Goal: Information Seeking & Learning: Check status

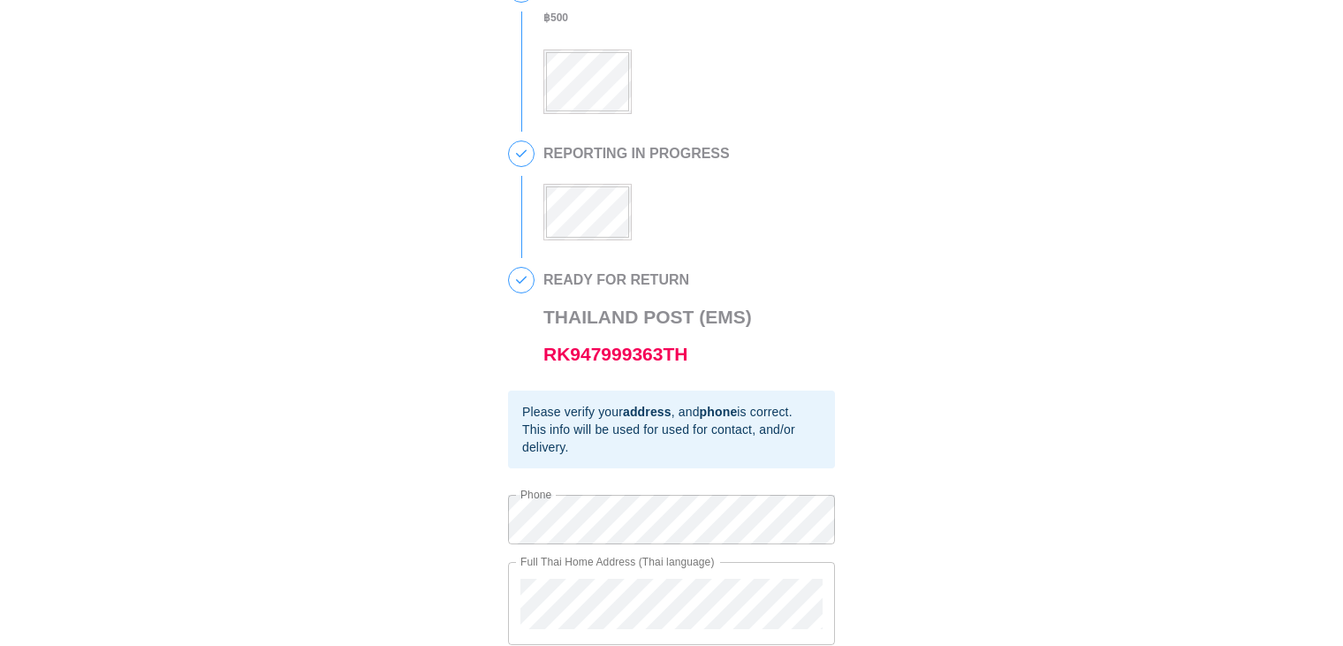
scroll to position [424, 0]
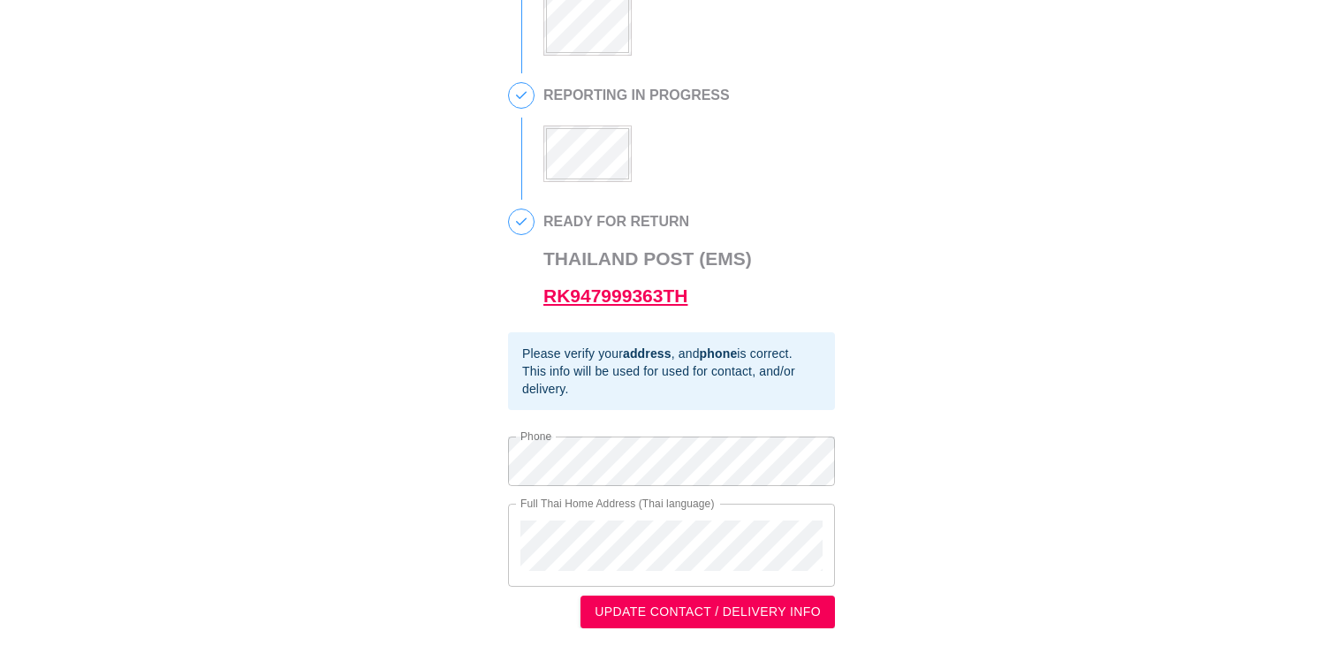
click at [609, 293] on link "RK947999363TH" at bounding box center [615, 295] width 144 height 20
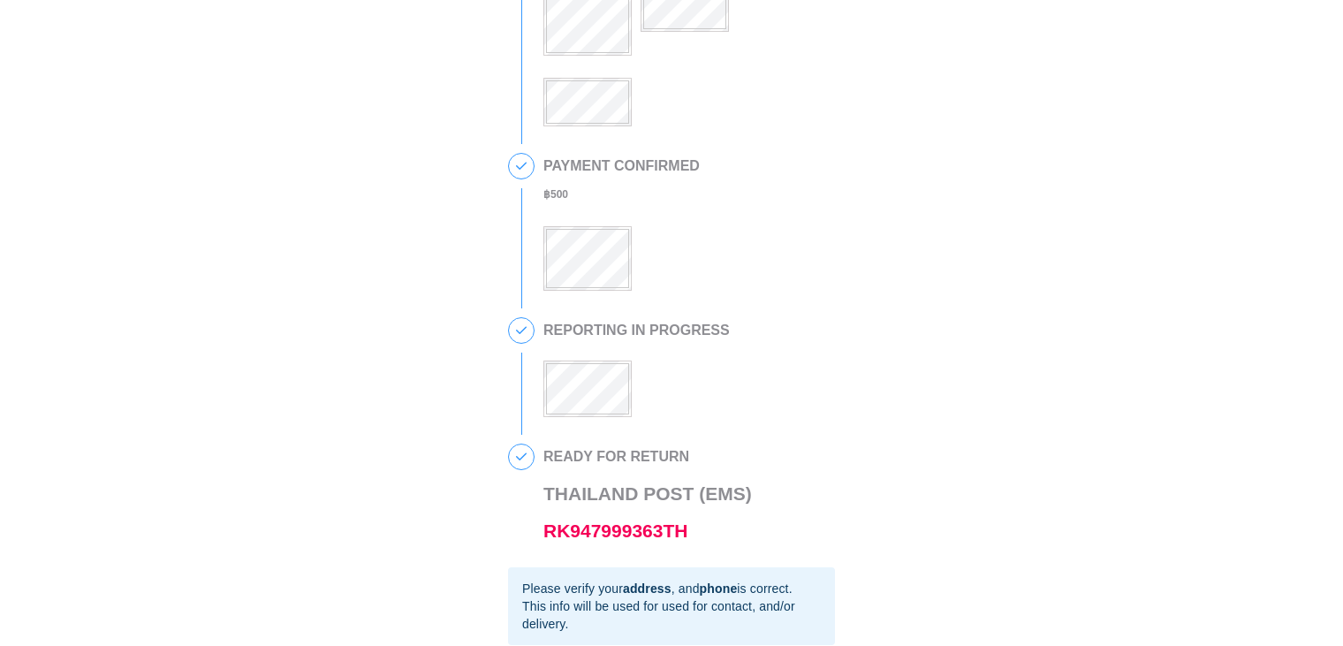
scroll to position [265, 0]
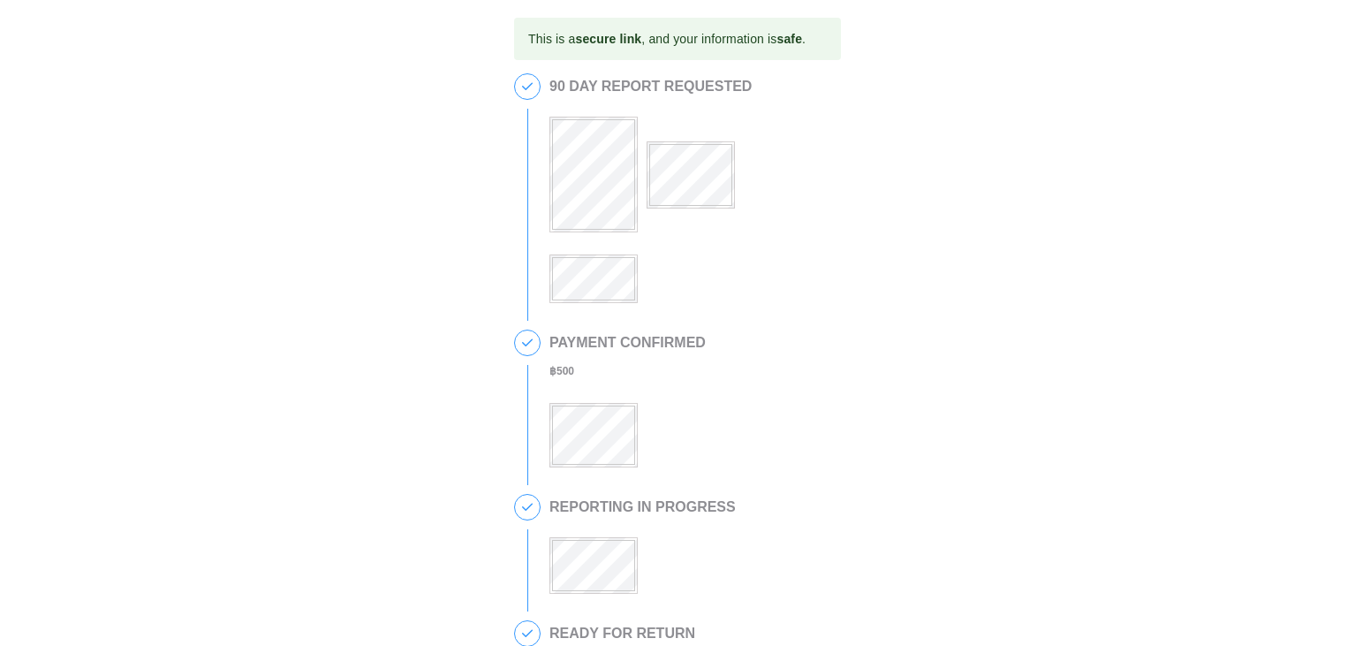
scroll to position [177, 0]
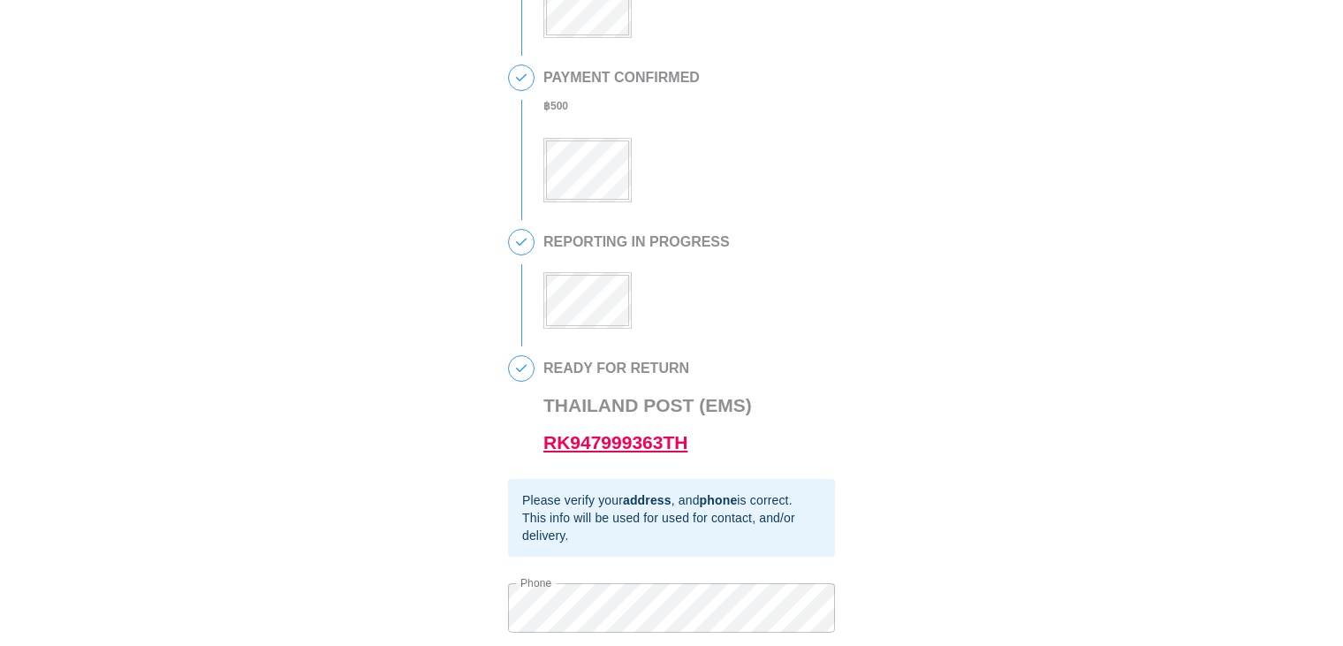
click at [608, 452] on link "RK947999363TH" at bounding box center [615, 442] width 144 height 20
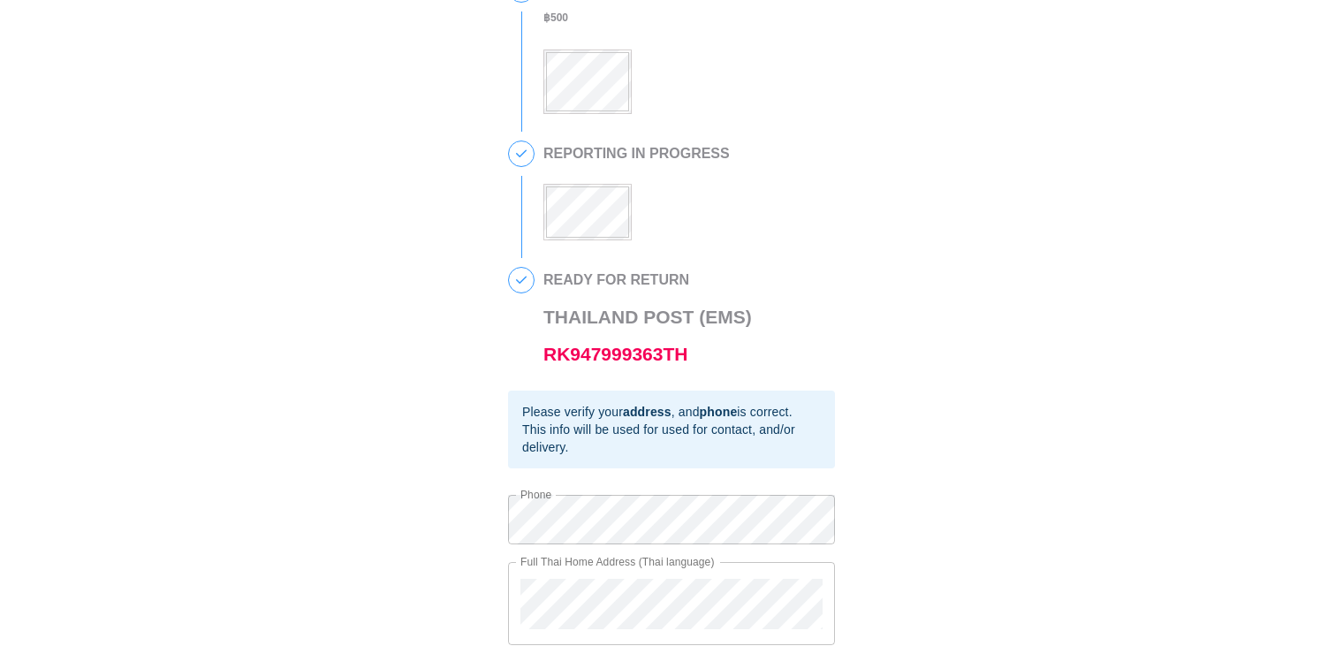
scroll to position [424, 0]
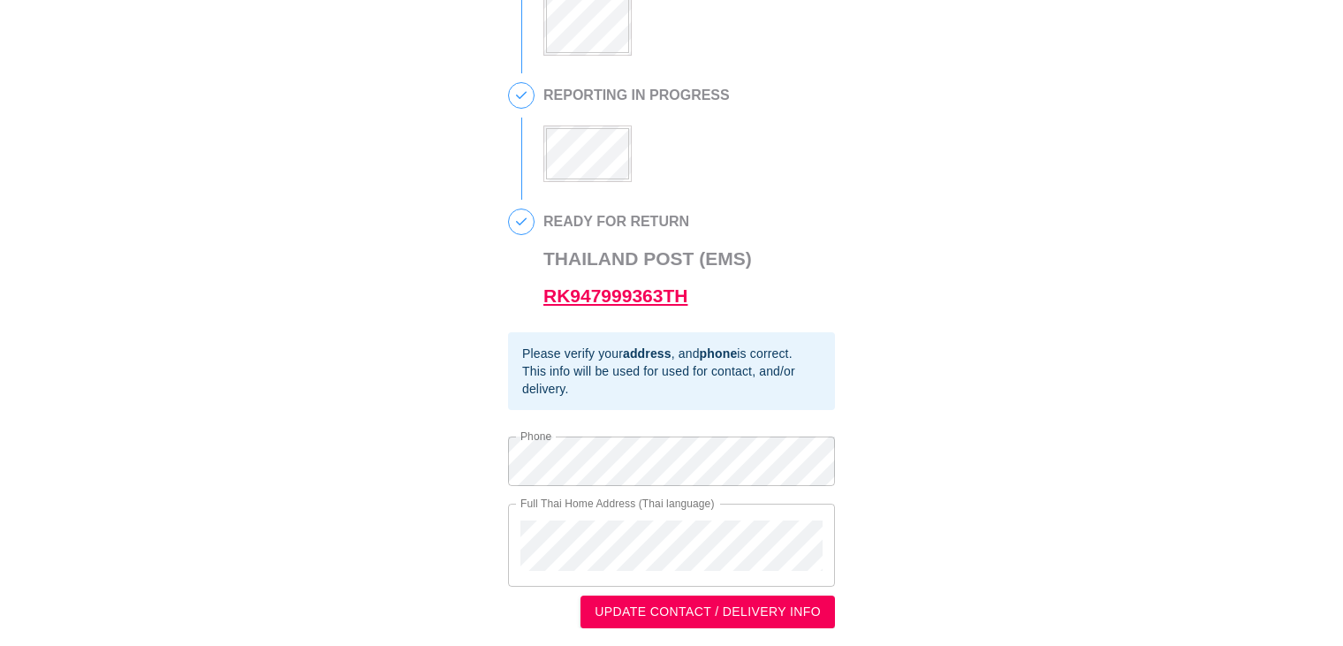
click at [612, 300] on link "RK947999363TH" at bounding box center [615, 295] width 144 height 20
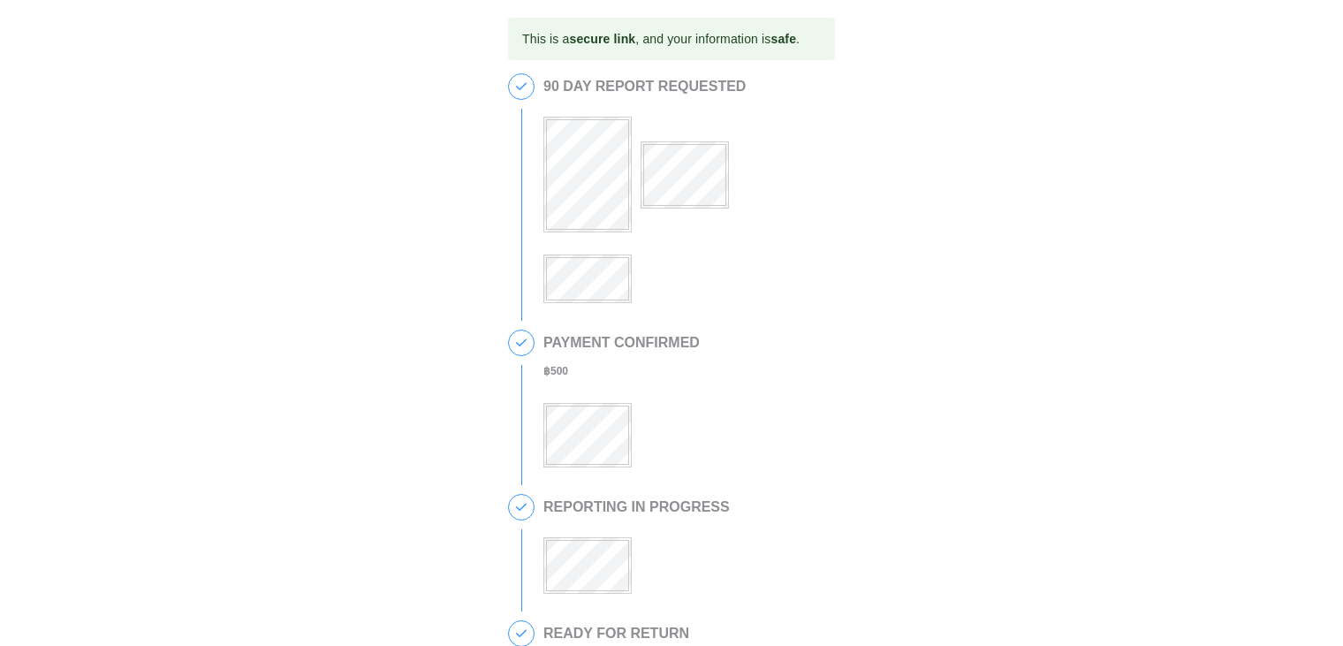
scroll to position [177, 0]
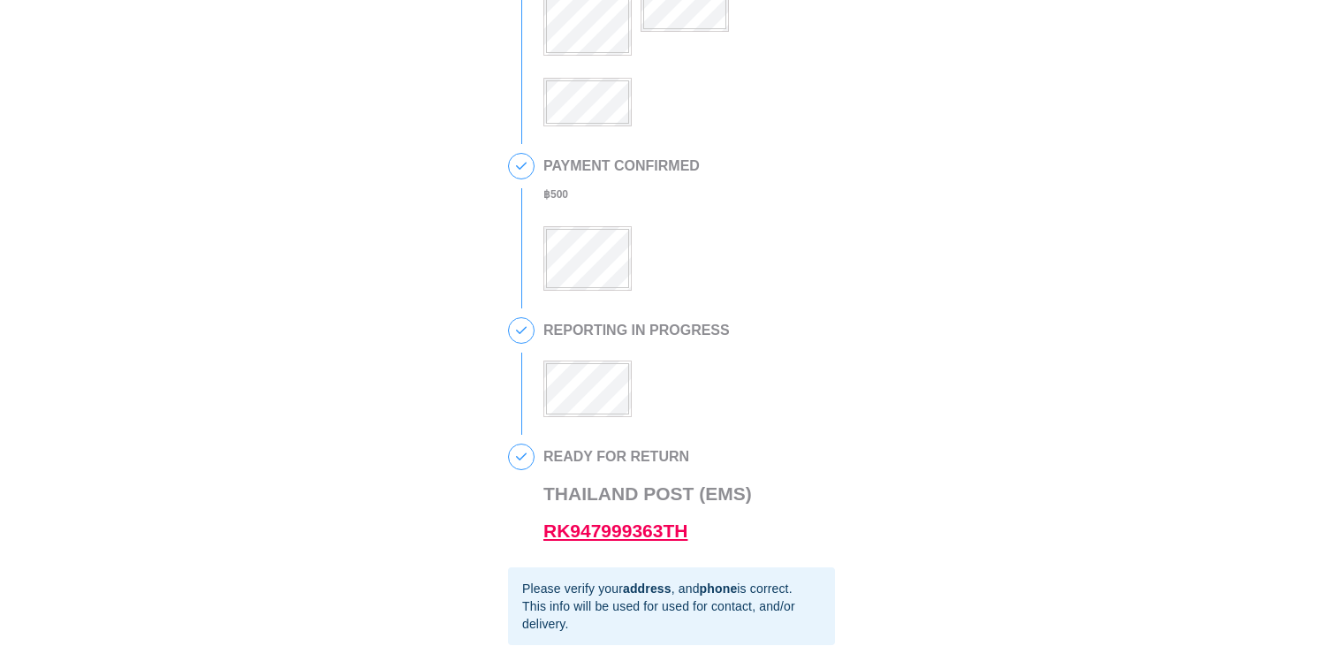
click at [634, 540] on link "RK947999363TH" at bounding box center [615, 530] width 144 height 20
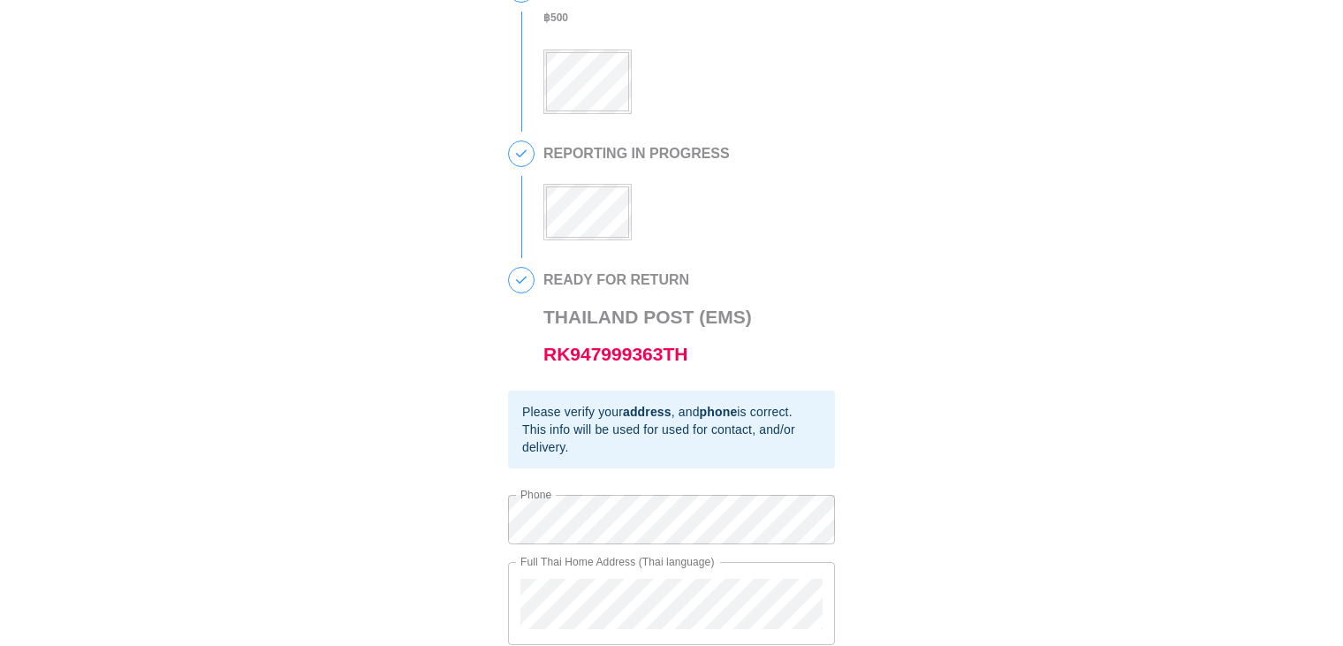
scroll to position [424, 0]
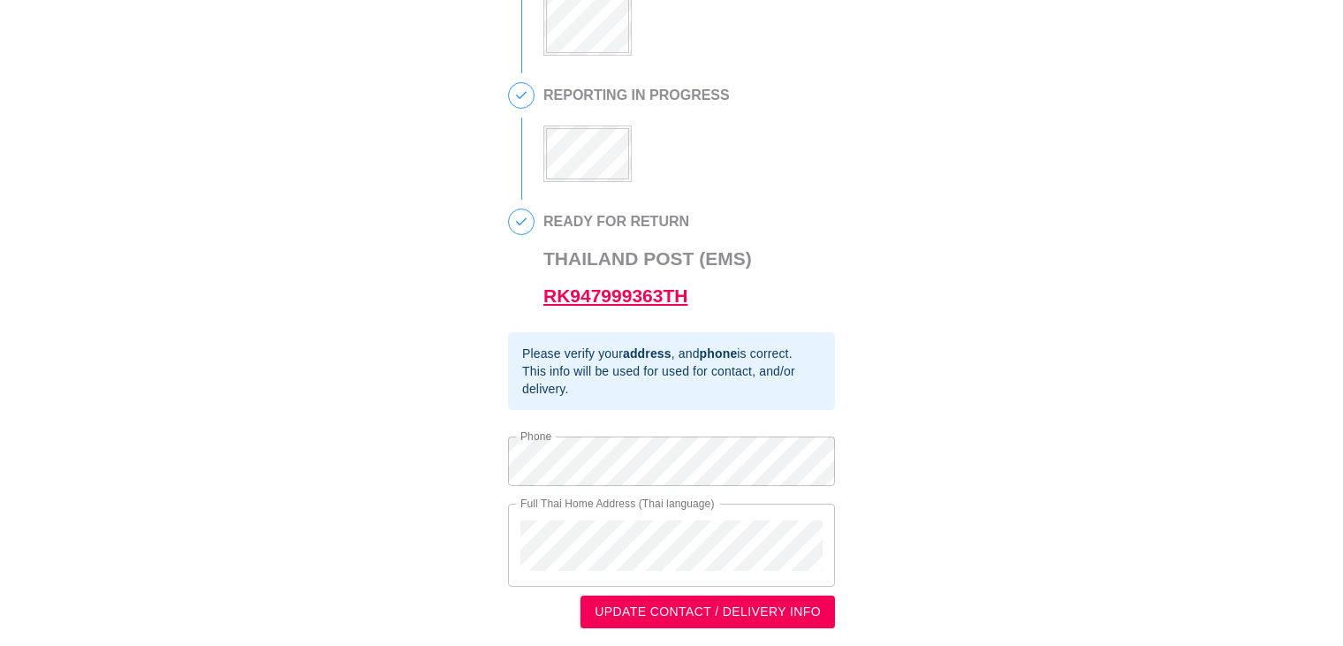
click at [617, 297] on link "RK947999363TH" at bounding box center [615, 295] width 144 height 20
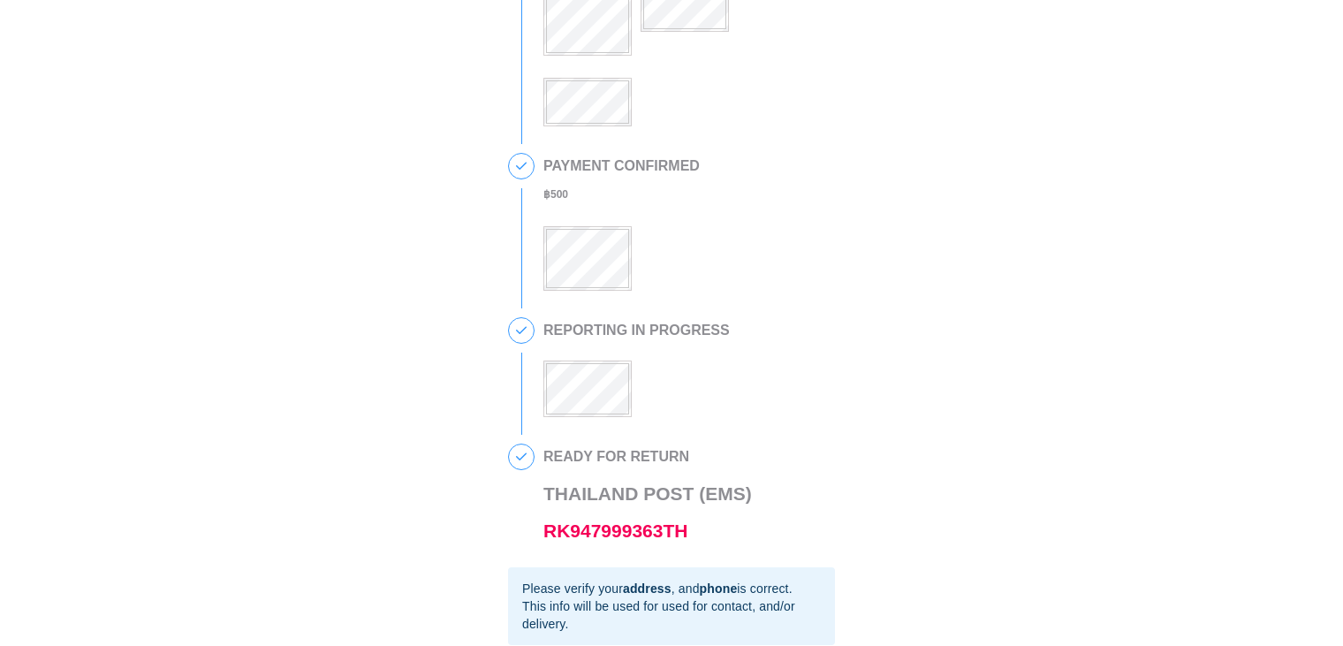
scroll to position [353, 0]
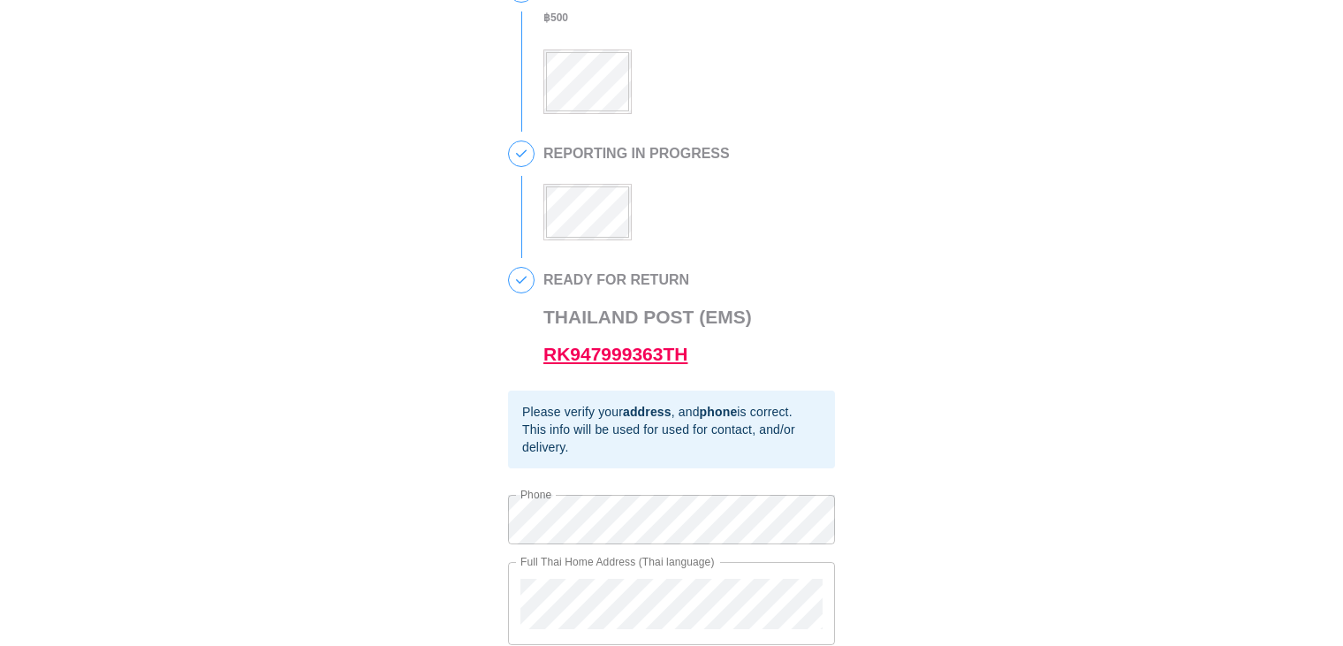
click at [637, 356] on link "RK947999363TH" at bounding box center [615, 354] width 144 height 20
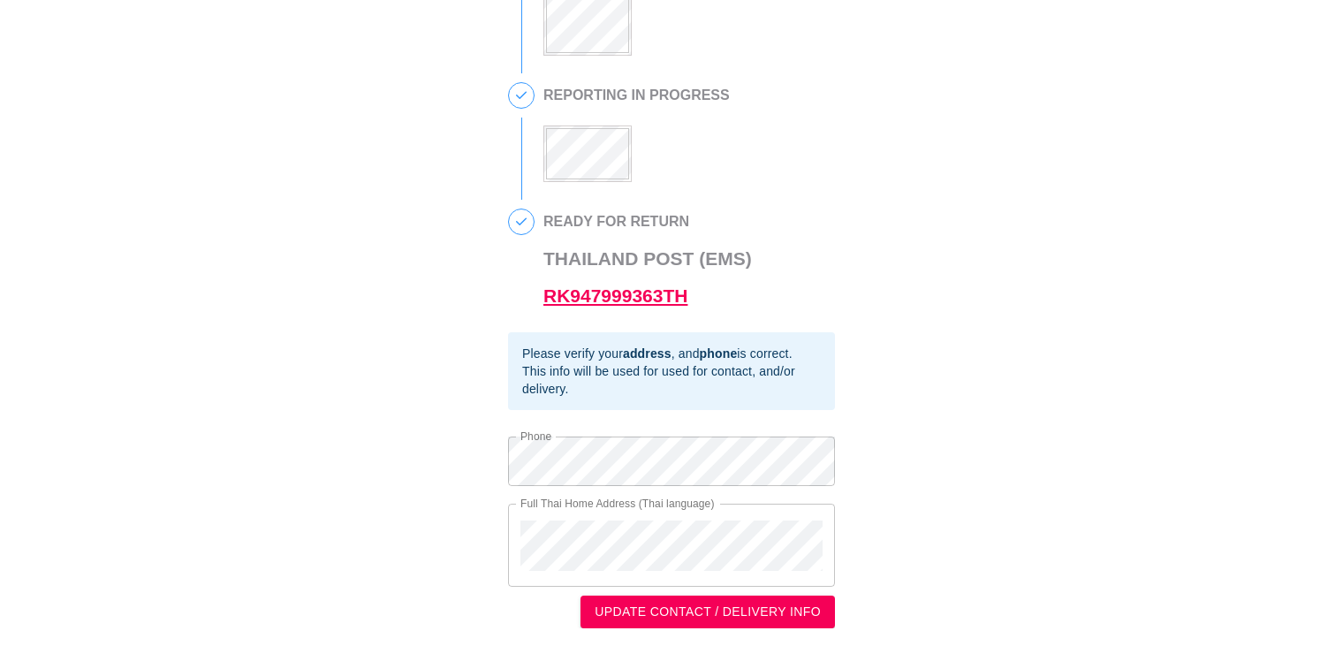
click at [599, 293] on link "RK947999363TH" at bounding box center [615, 295] width 144 height 20
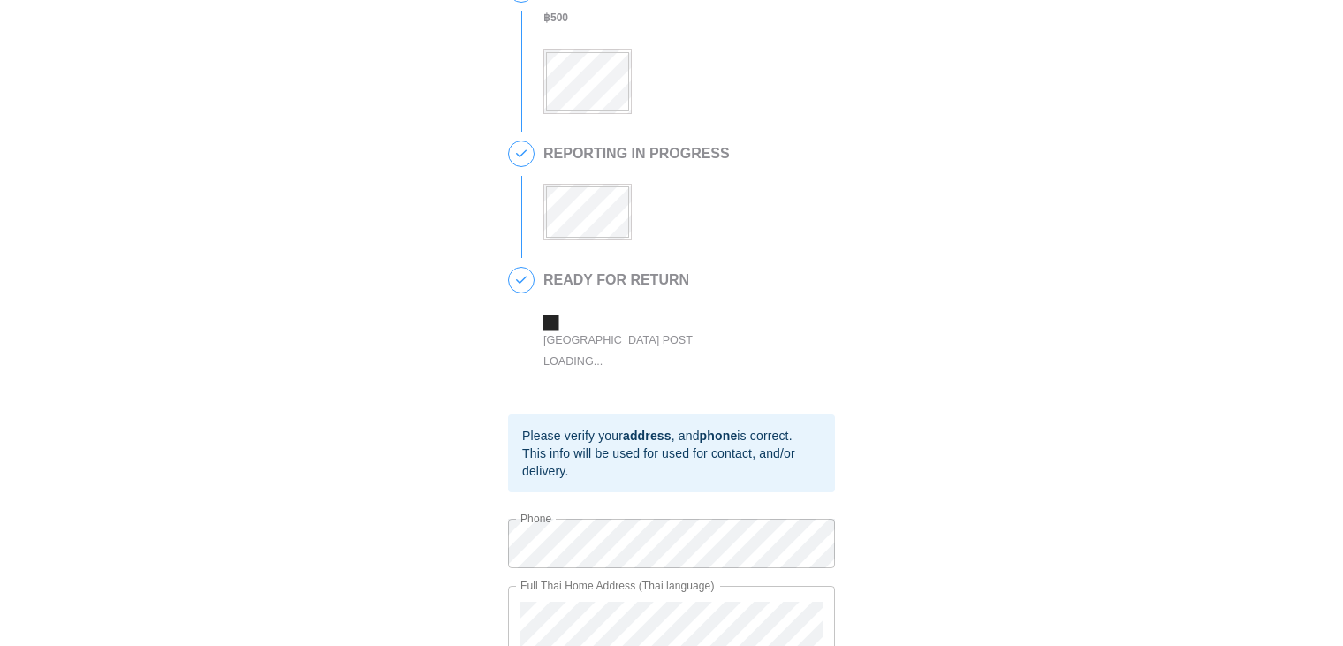
scroll to position [396, 0]
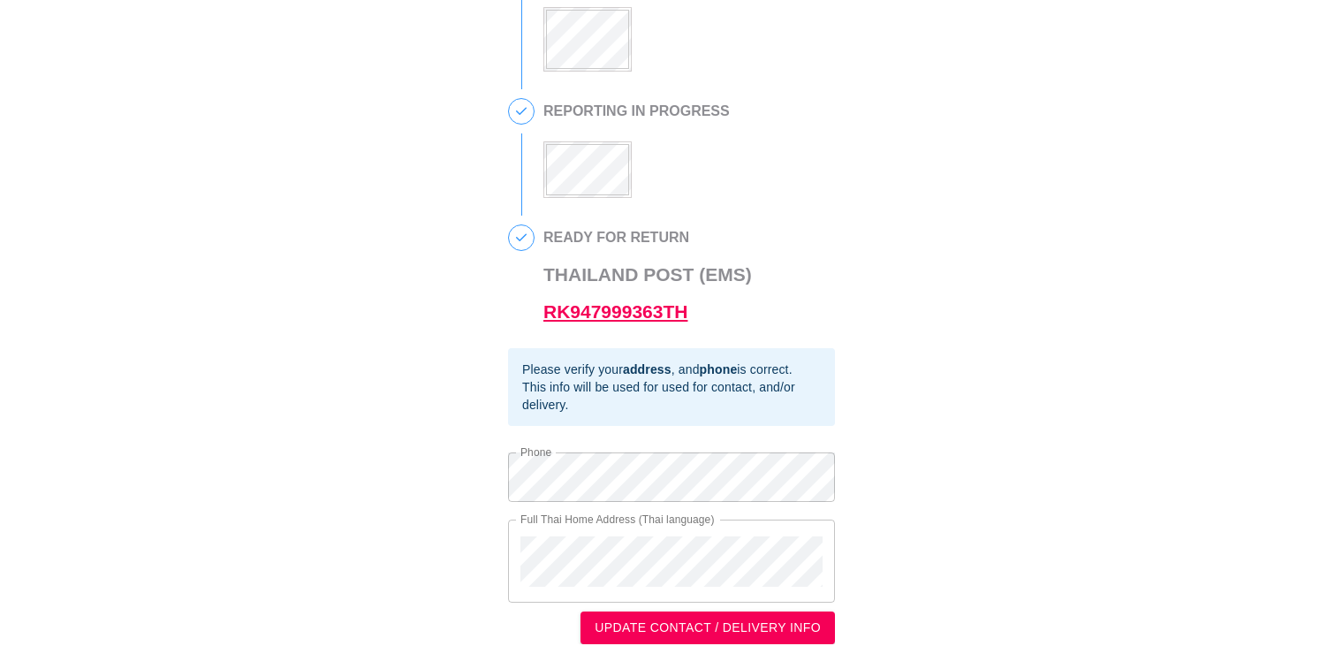
click at [605, 318] on link "RK947999363TH" at bounding box center [615, 311] width 144 height 20
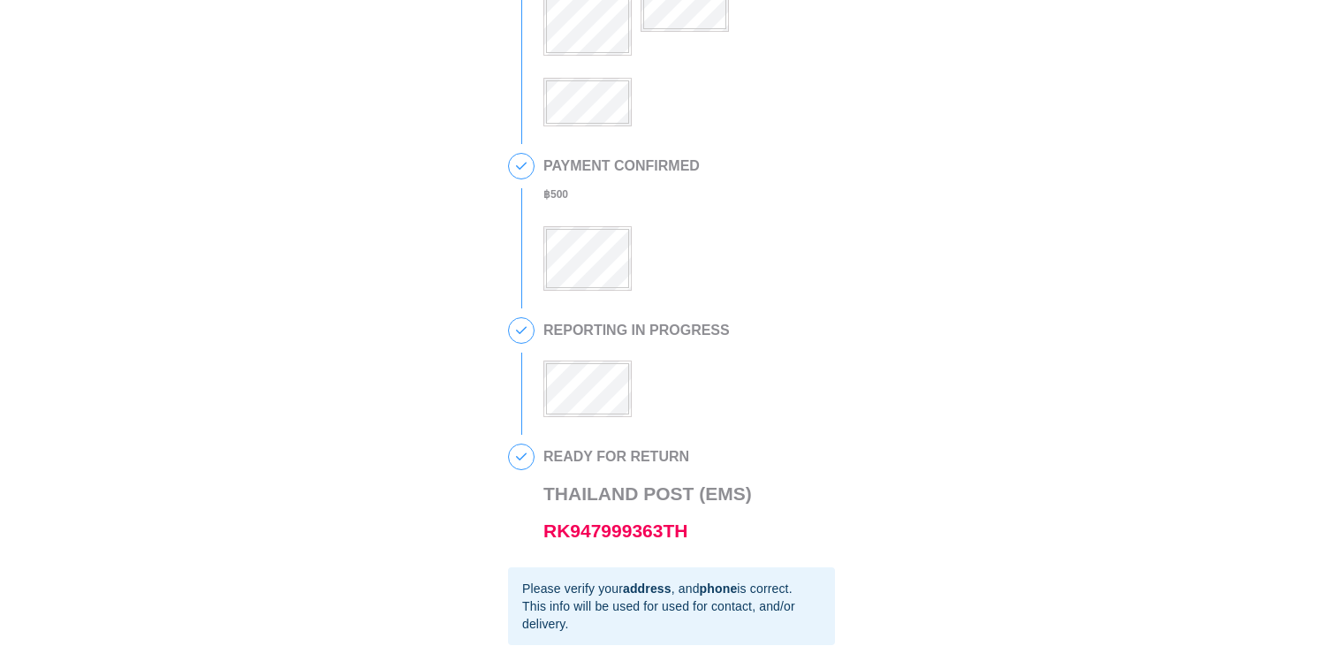
scroll to position [265, 0]
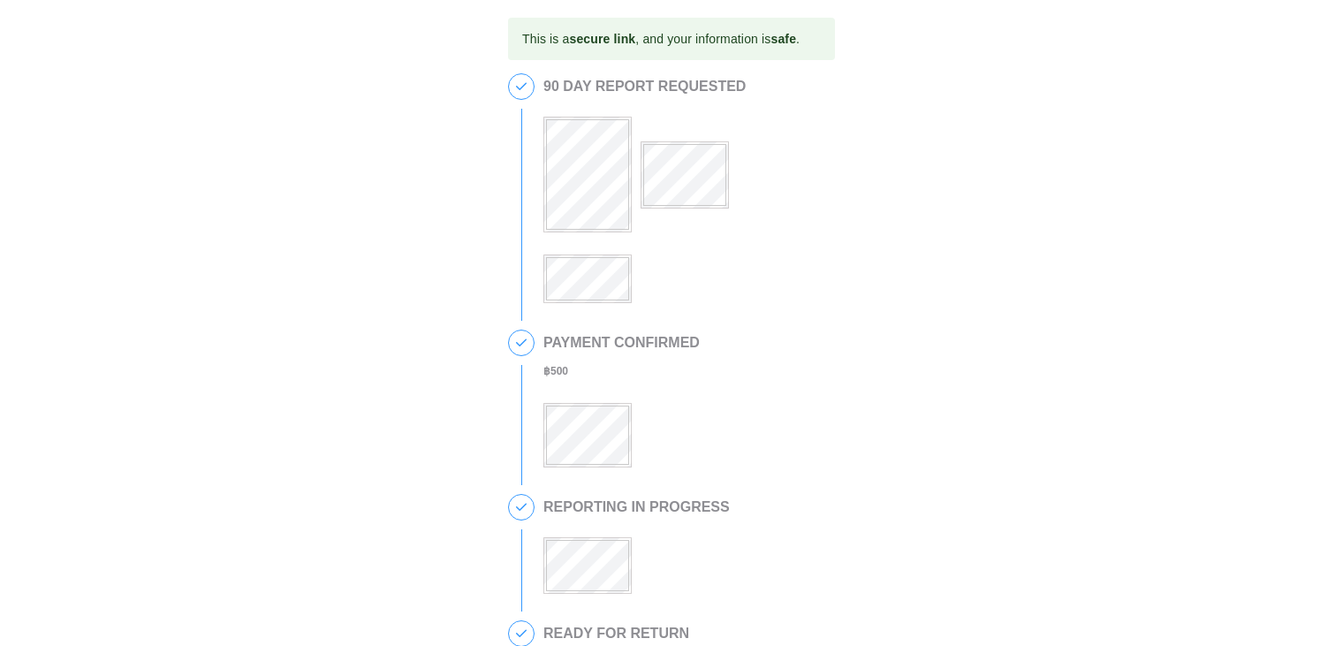
scroll to position [177, 0]
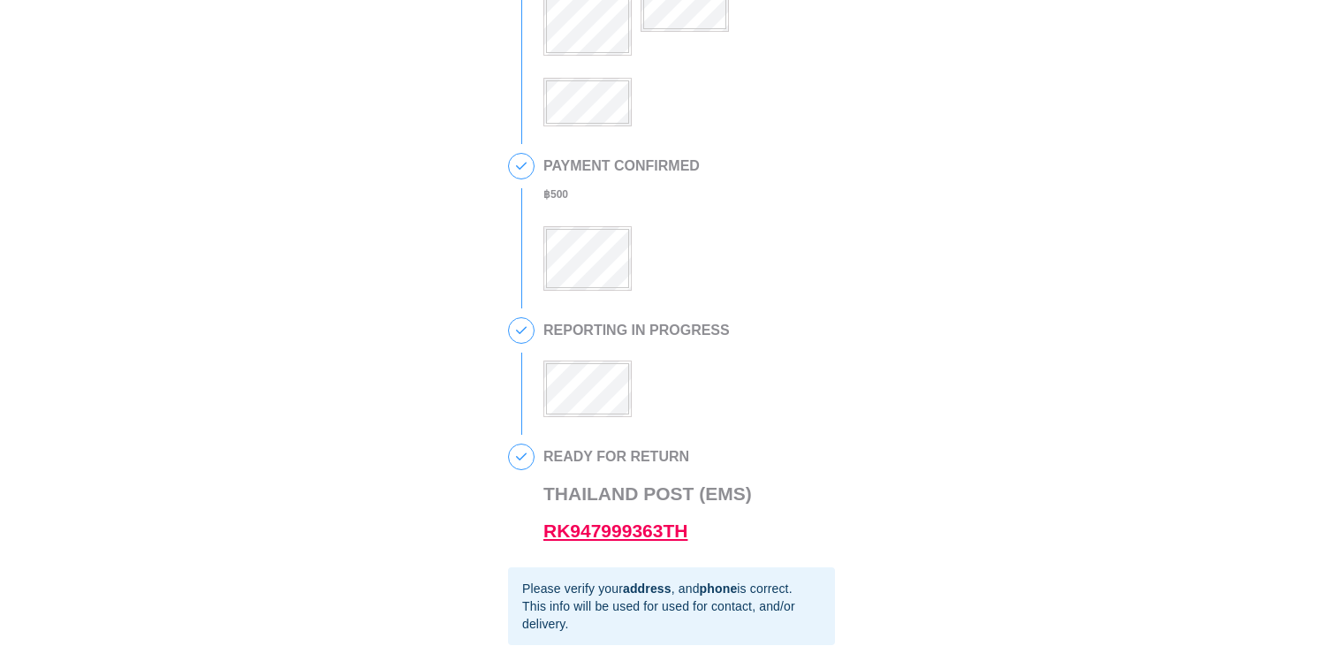
click at [600, 541] on link "RK947999363TH" at bounding box center [615, 530] width 144 height 20
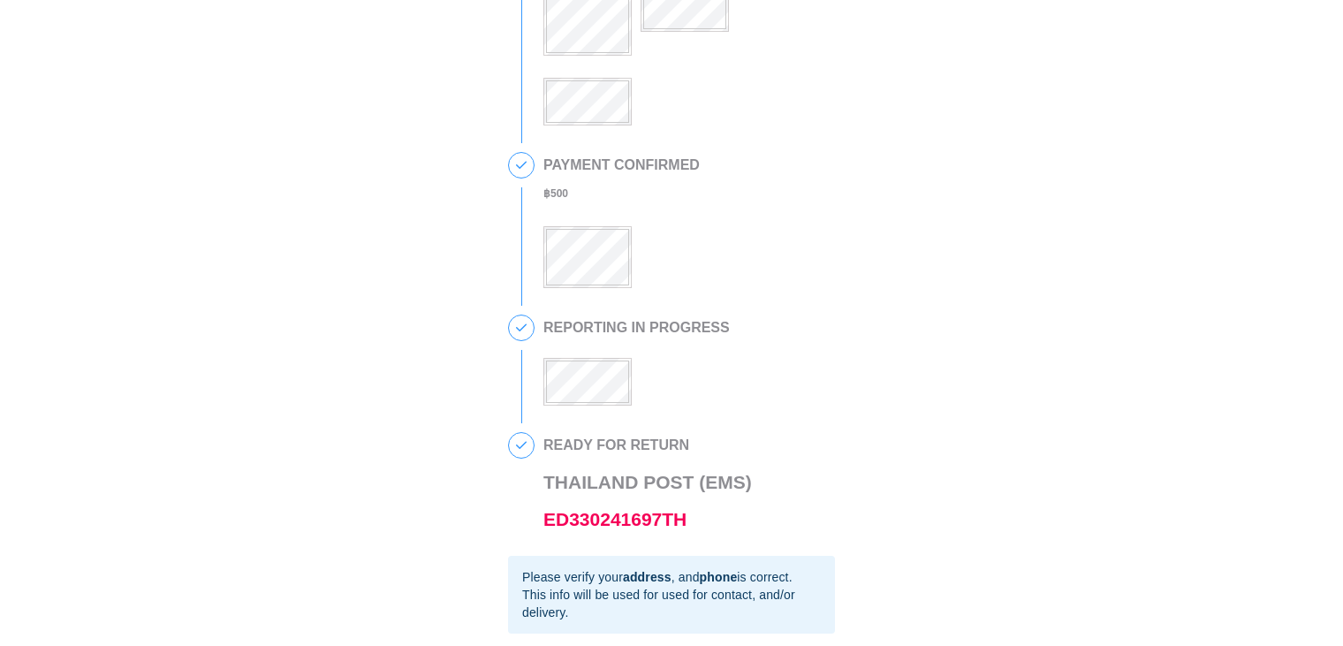
scroll to position [265, 0]
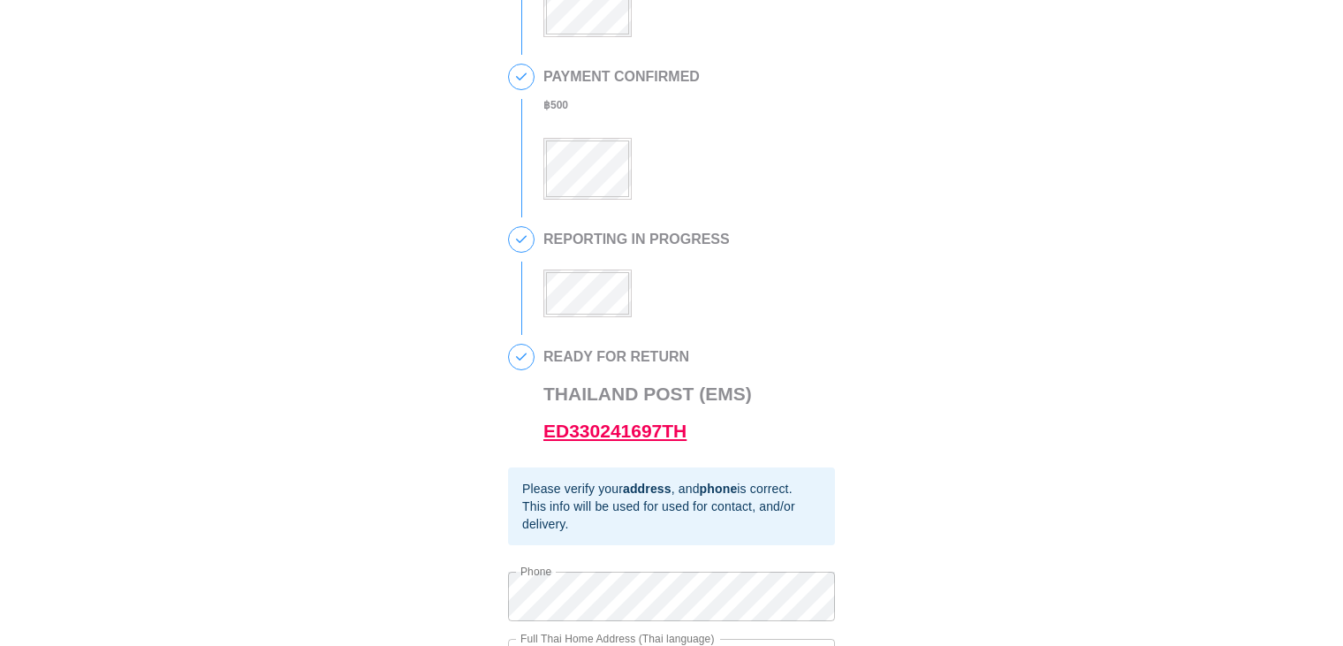
click at [627, 441] on link "ED330241697TH" at bounding box center [614, 430] width 143 height 20
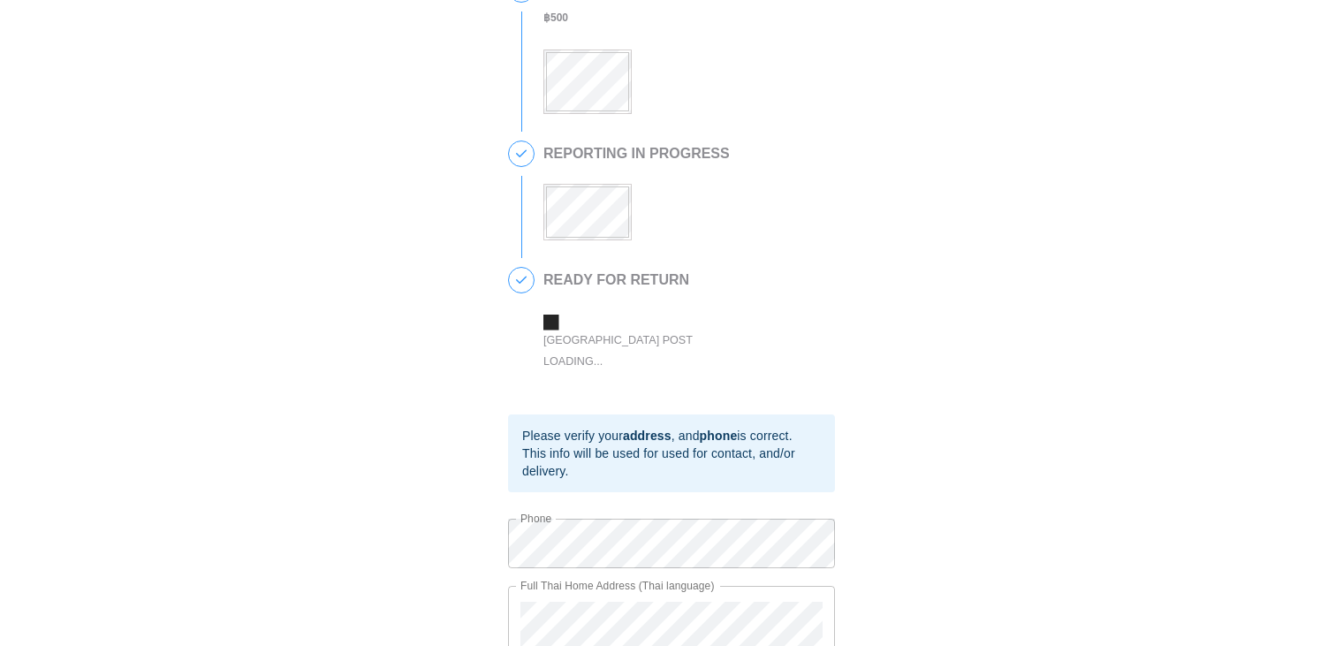
scroll to position [424, 0]
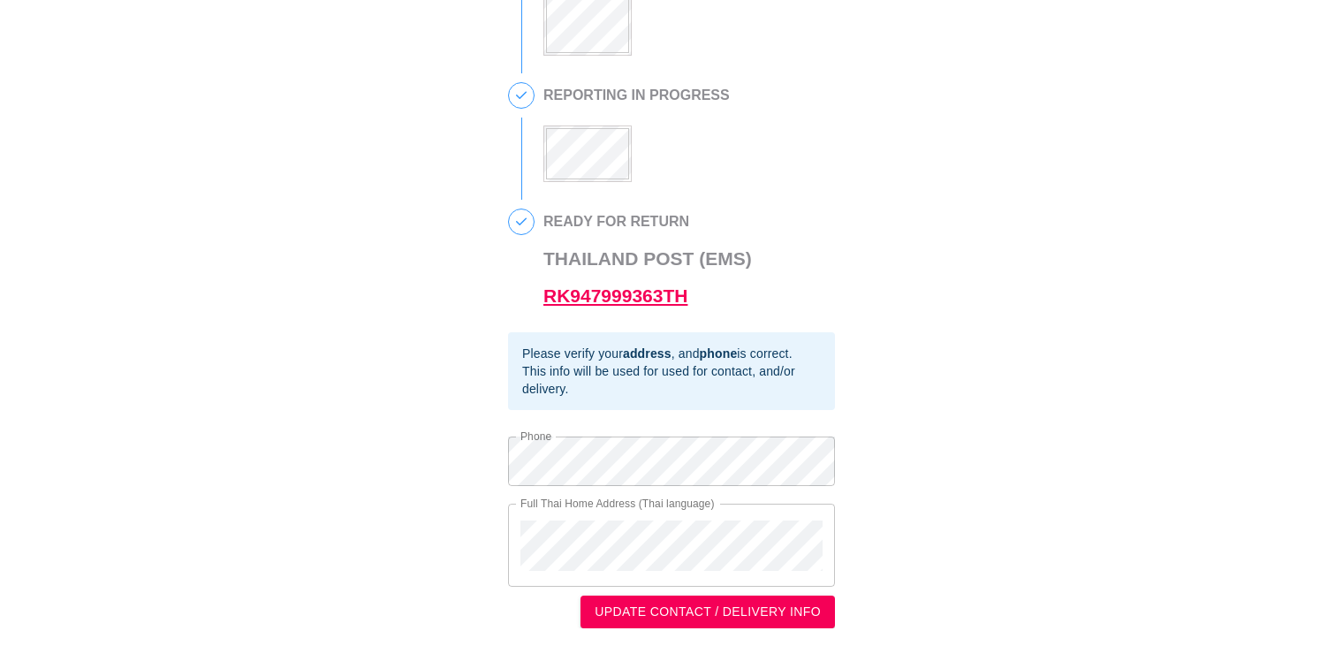
click at [646, 289] on link "RK947999363TH" at bounding box center [615, 295] width 144 height 20
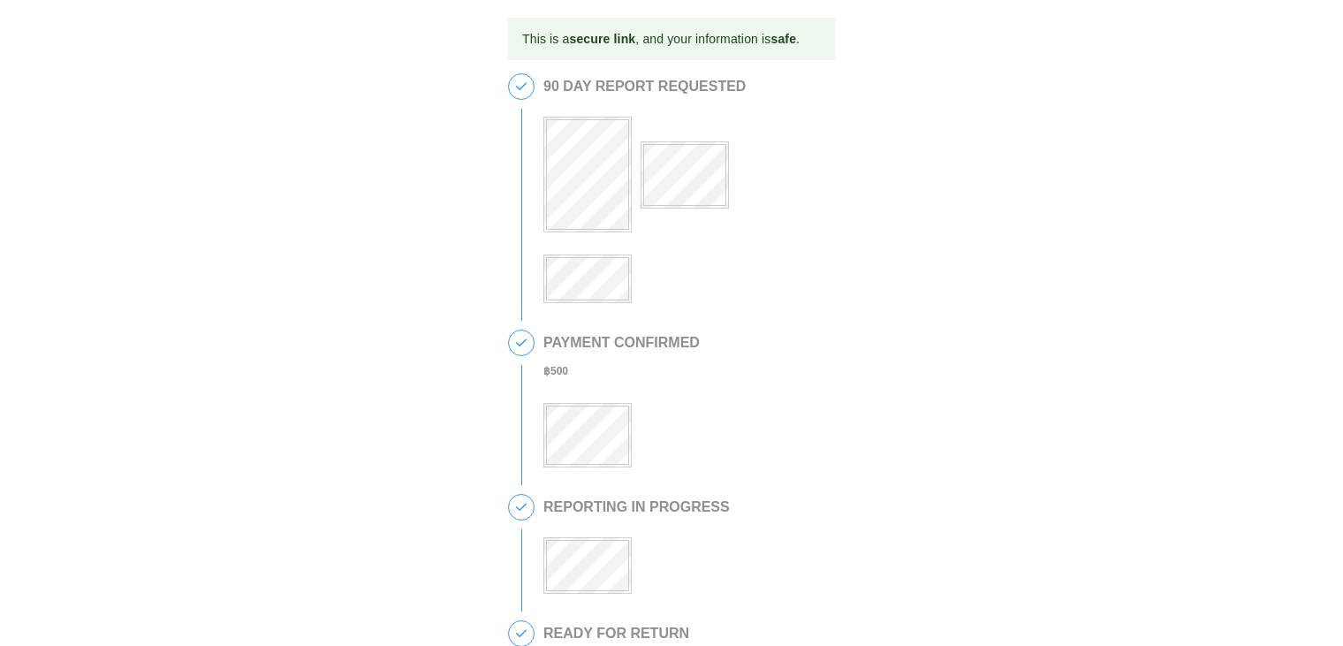
scroll to position [353, 0]
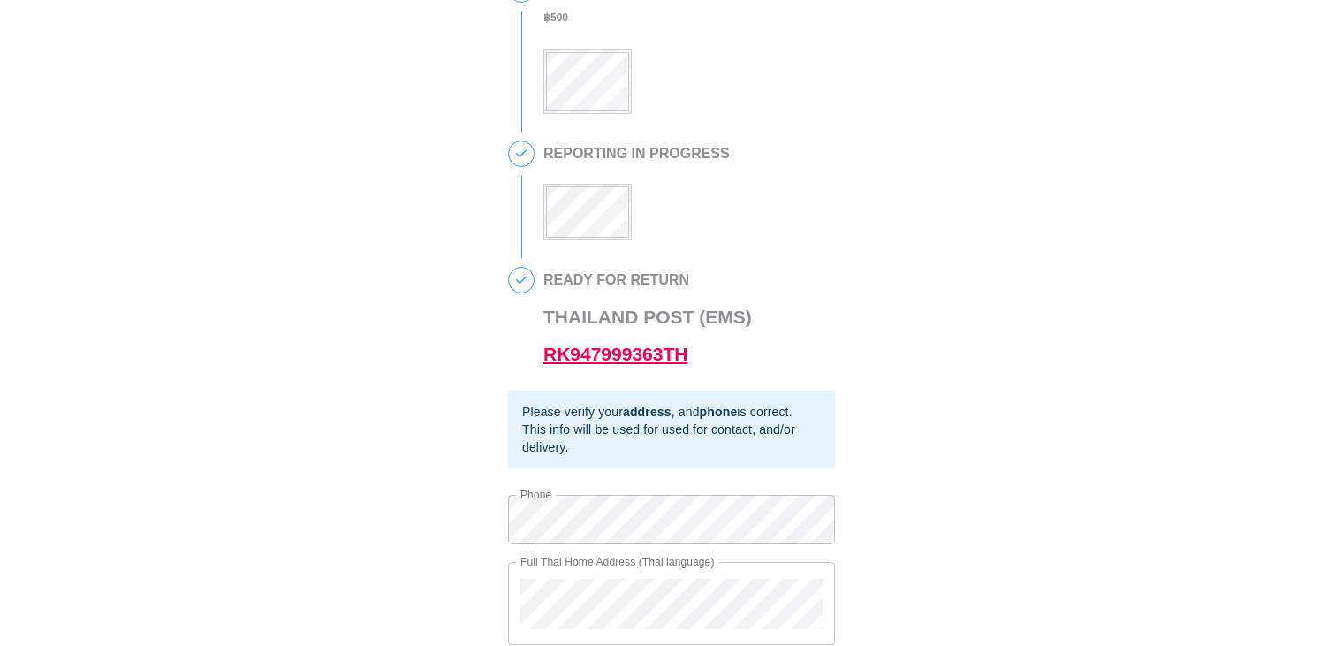
click at [632, 362] on link "RK947999363TH" at bounding box center [615, 354] width 144 height 20
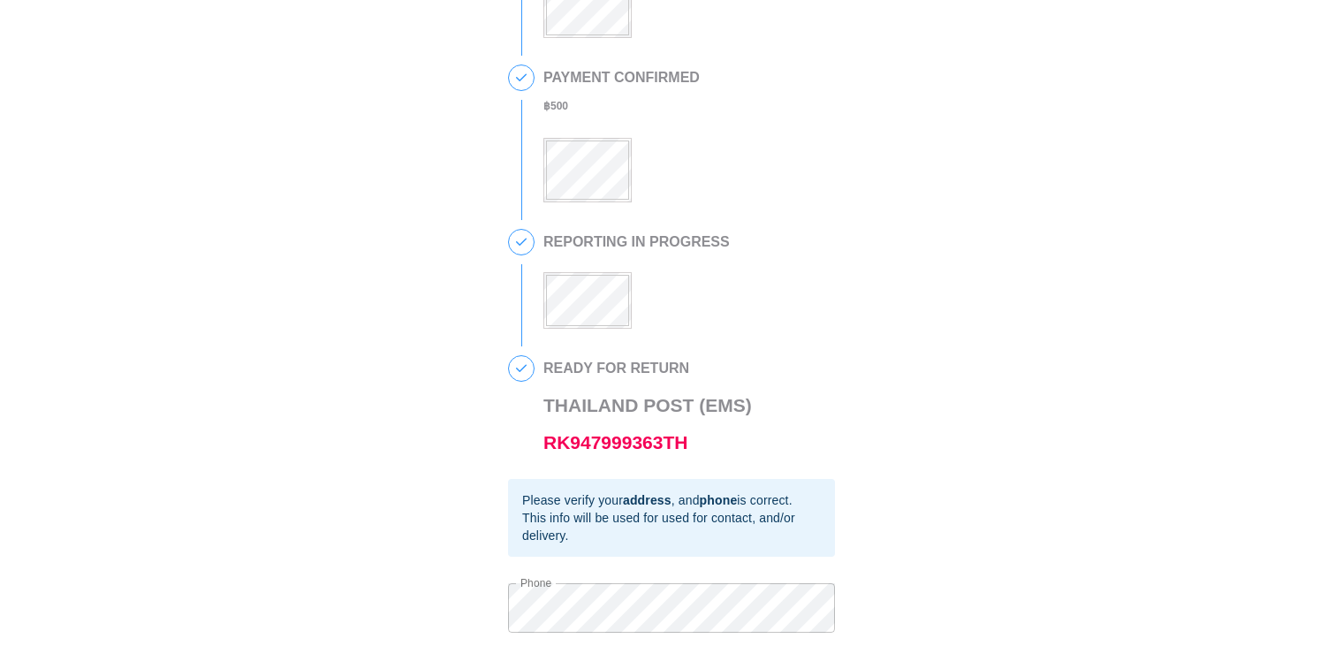
scroll to position [424, 0]
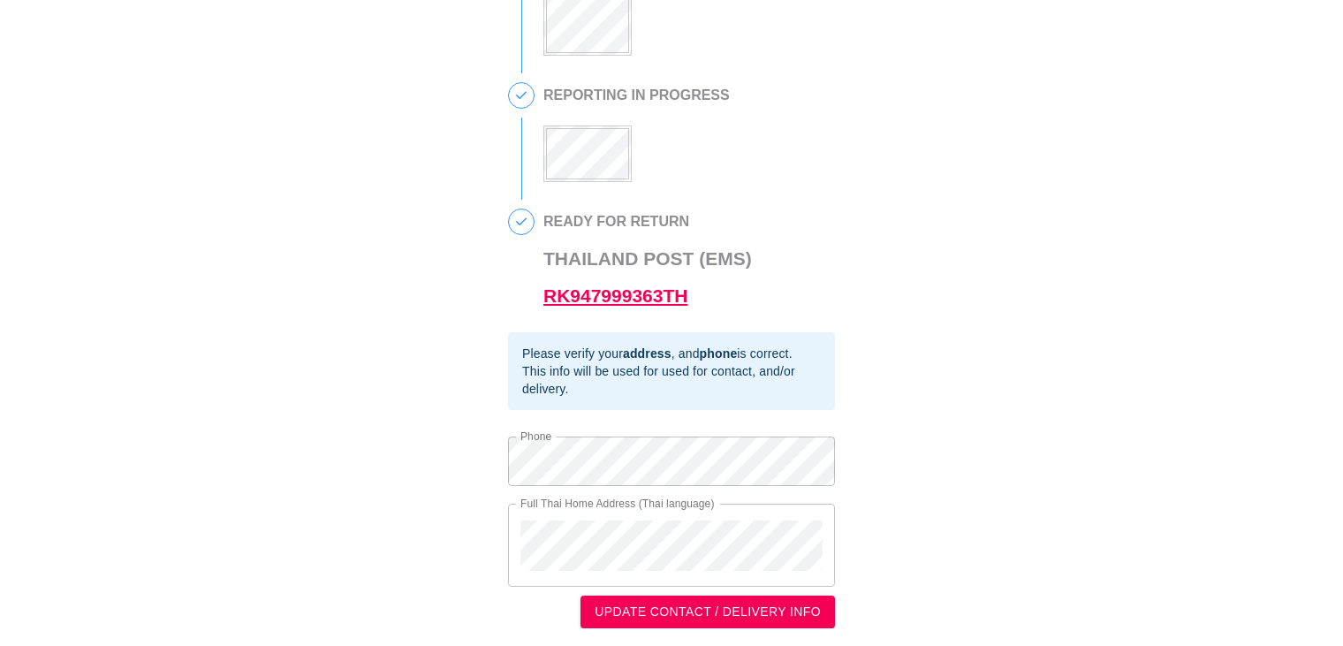
click at [607, 286] on link "RK947999363TH" at bounding box center [615, 295] width 144 height 20
